Goal: Task Accomplishment & Management: Use online tool/utility

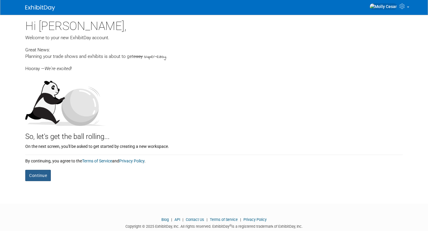
click at [31, 171] on button "Continue" at bounding box center [38, 175] width 26 height 11
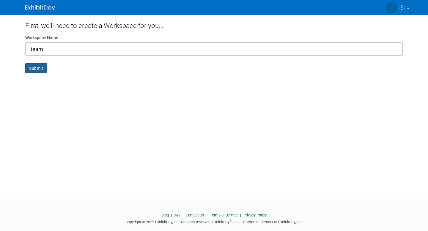
type input "team"
click at [44, 65] on button "Submit" at bounding box center [36, 68] width 22 height 10
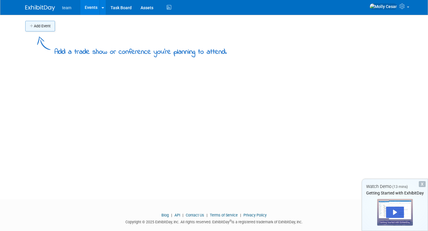
click at [41, 27] on button "Add Event" at bounding box center [40, 26] width 30 height 11
